Goal: Purchase product/service

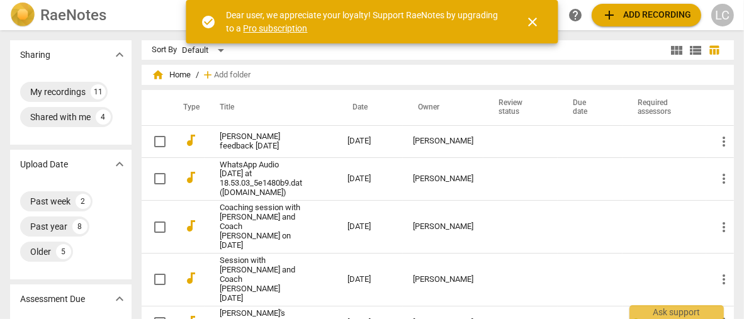
click at [534, 25] on span "close" at bounding box center [533, 21] width 15 height 15
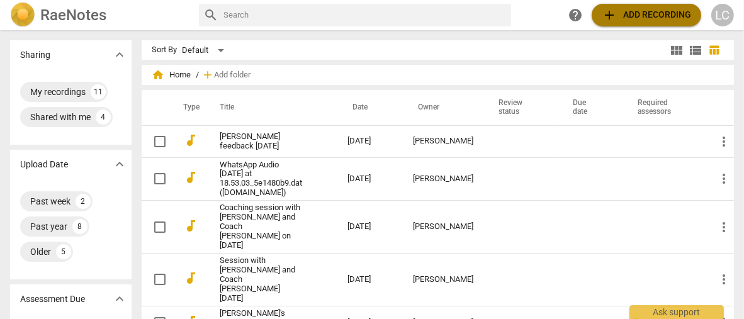
click at [630, 22] on span "add Add recording" at bounding box center [646, 15] width 89 height 15
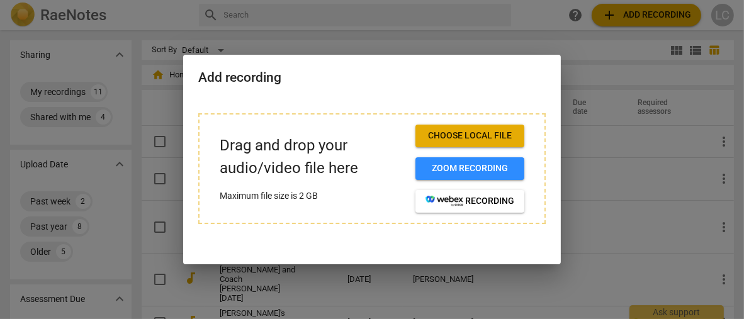
click at [449, 134] on span "Choose local file" at bounding box center [470, 136] width 89 height 13
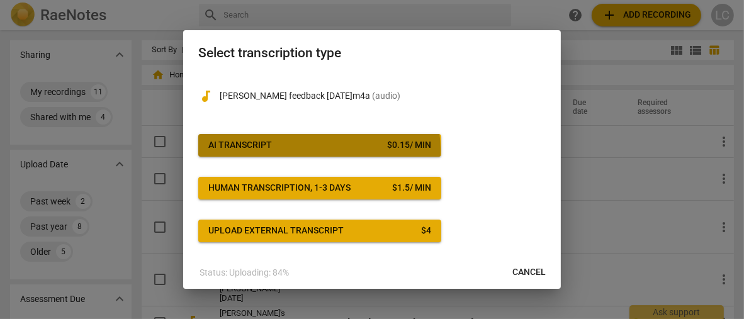
click at [308, 151] on span "AI Transcript $ 0.15 / min" at bounding box center [319, 145] width 223 height 13
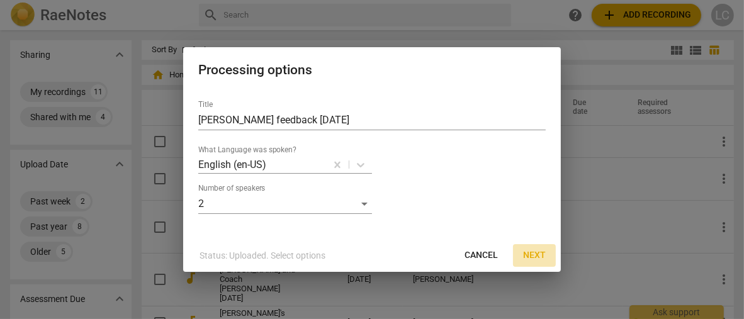
click at [535, 254] on span "Next" at bounding box center [534, 255] width 23 height 13
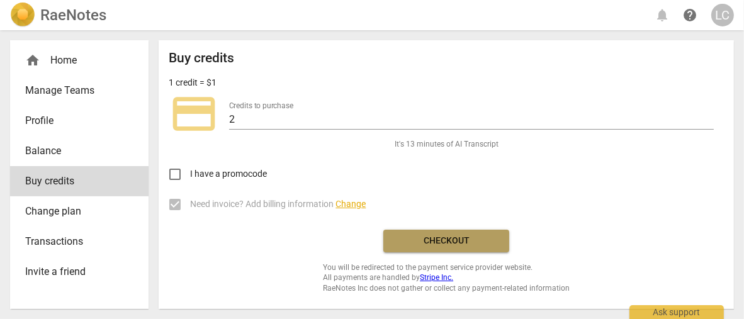
click at [450, 243] on span "Checkout" at bounding box center [447, 241] width 106 height 13
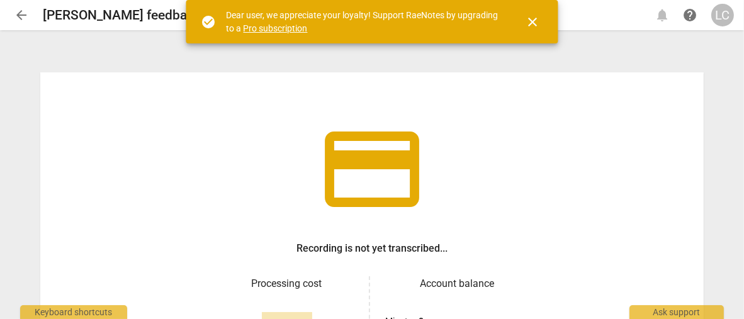
scroll to position [177, 0]
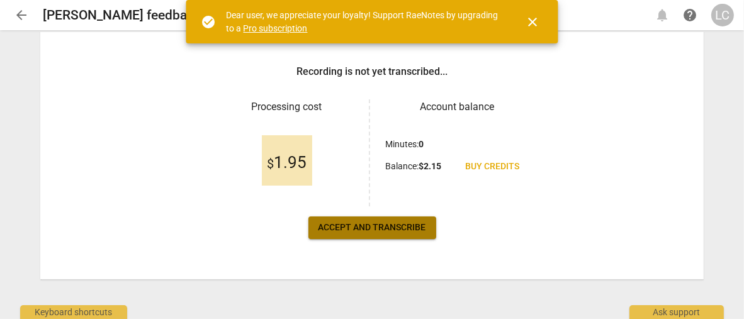
click at [395, 230] on span "Accept and transcribe" at bounding box center [373, 228] width 108 height 13
